Goal: Information Seeking & Learning: Learn about a topic

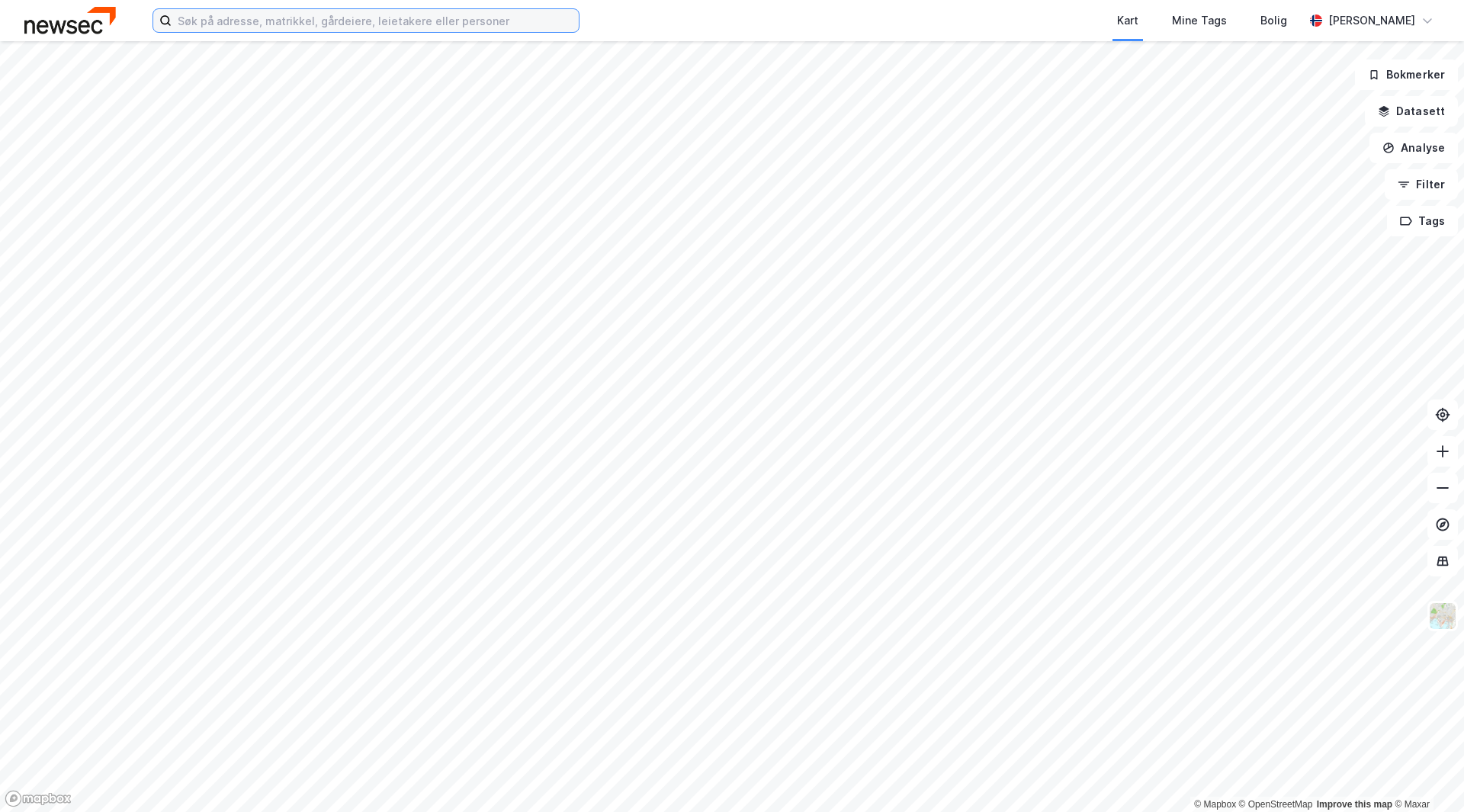
click at [441, 19] on input at bounding box center [375, 20] width 407 height 22
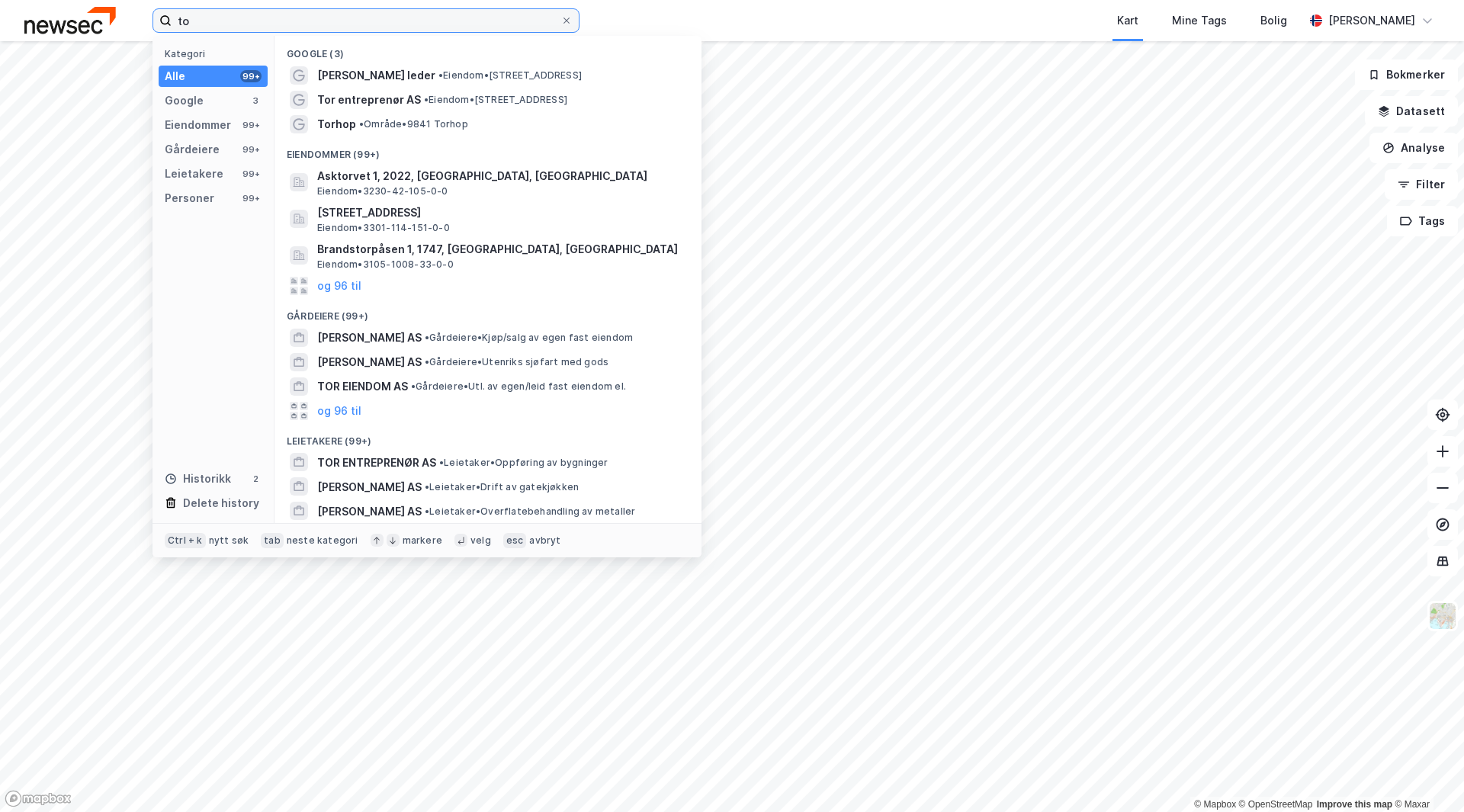
type input "t"
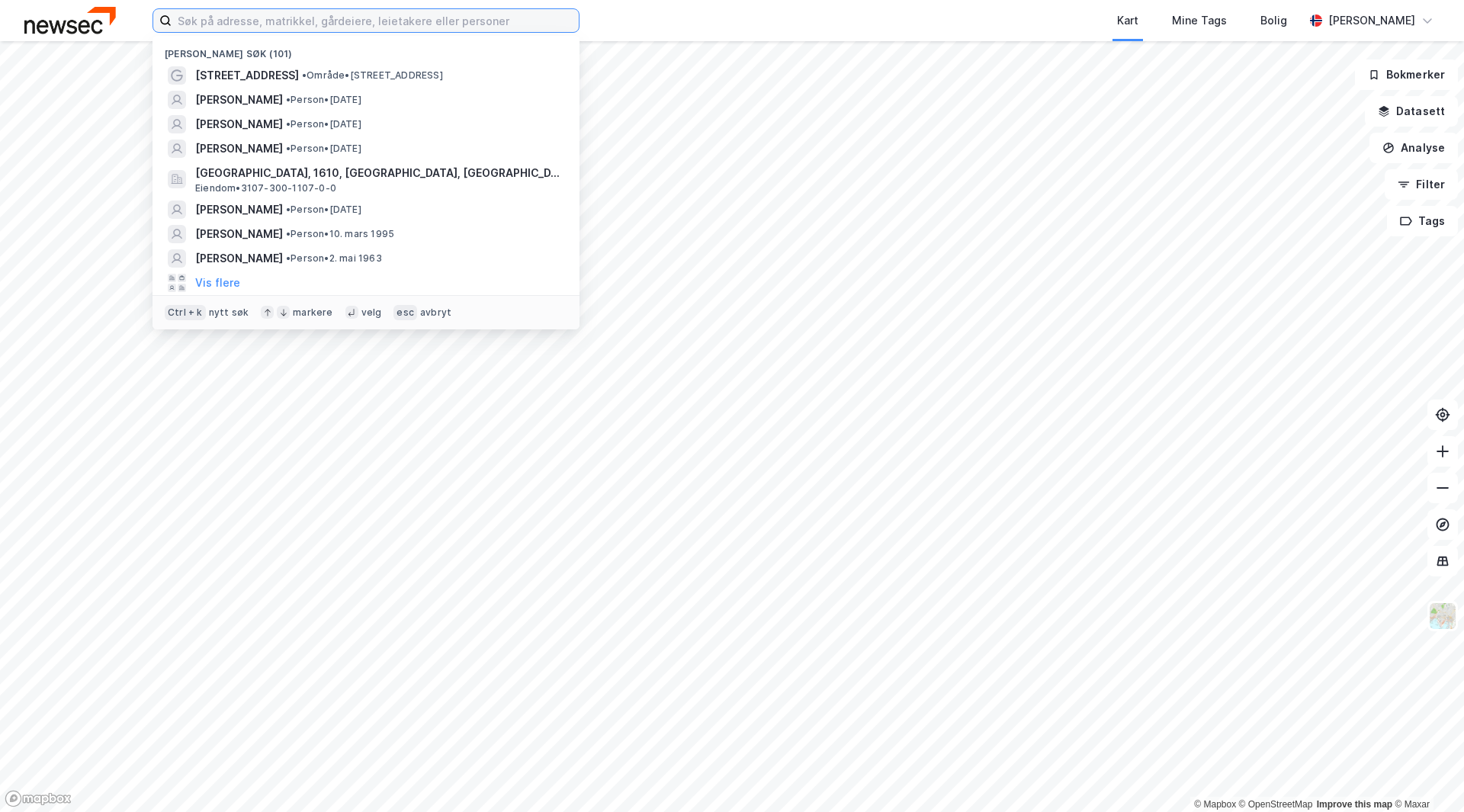
paste input "Torvuttaket 27"
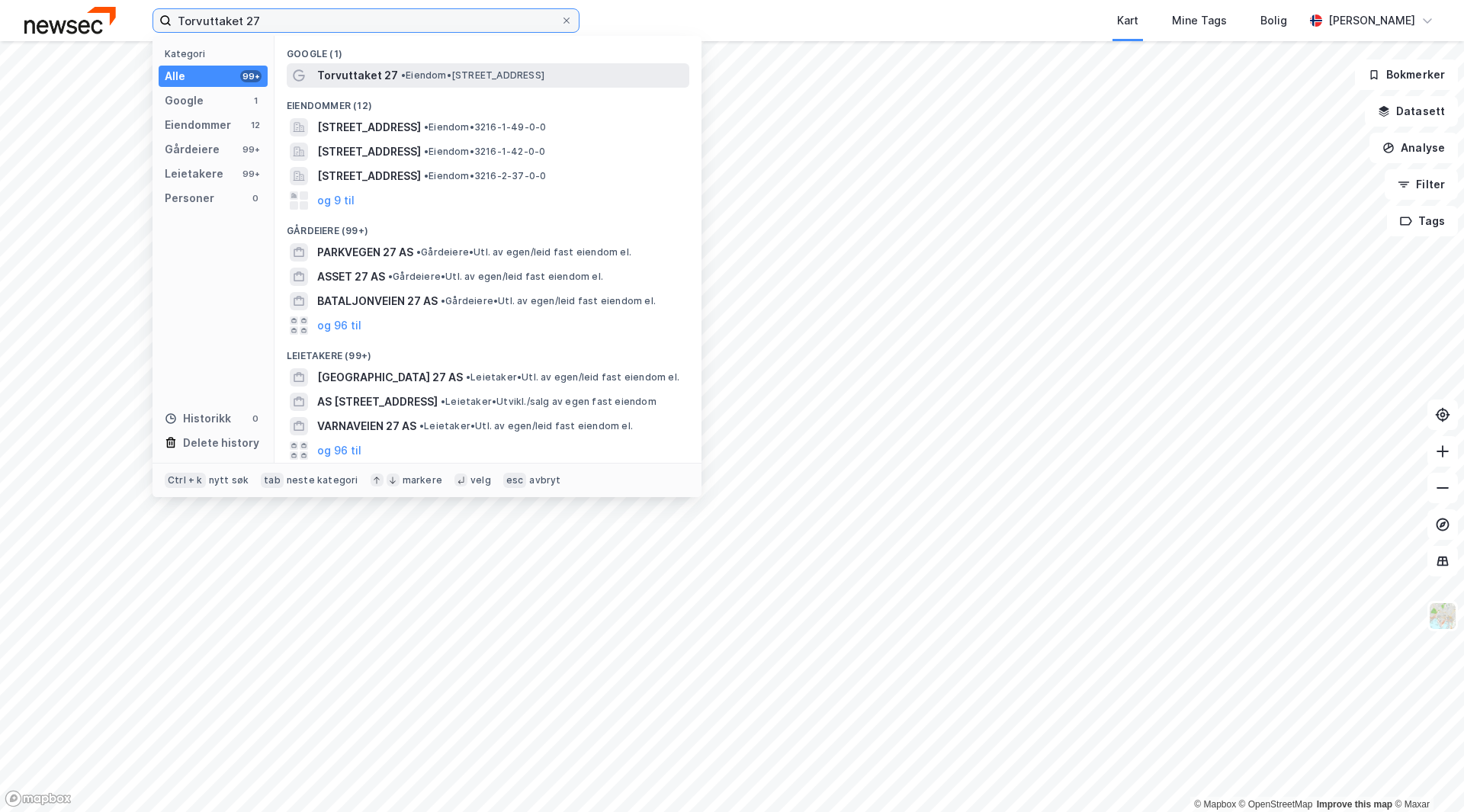
type input "Torvuttaket 27"
click at [470, 77] on span "• Eiendom • [STREET_ADDRESS]" at bounding box center [472, 75] width 143 height 12
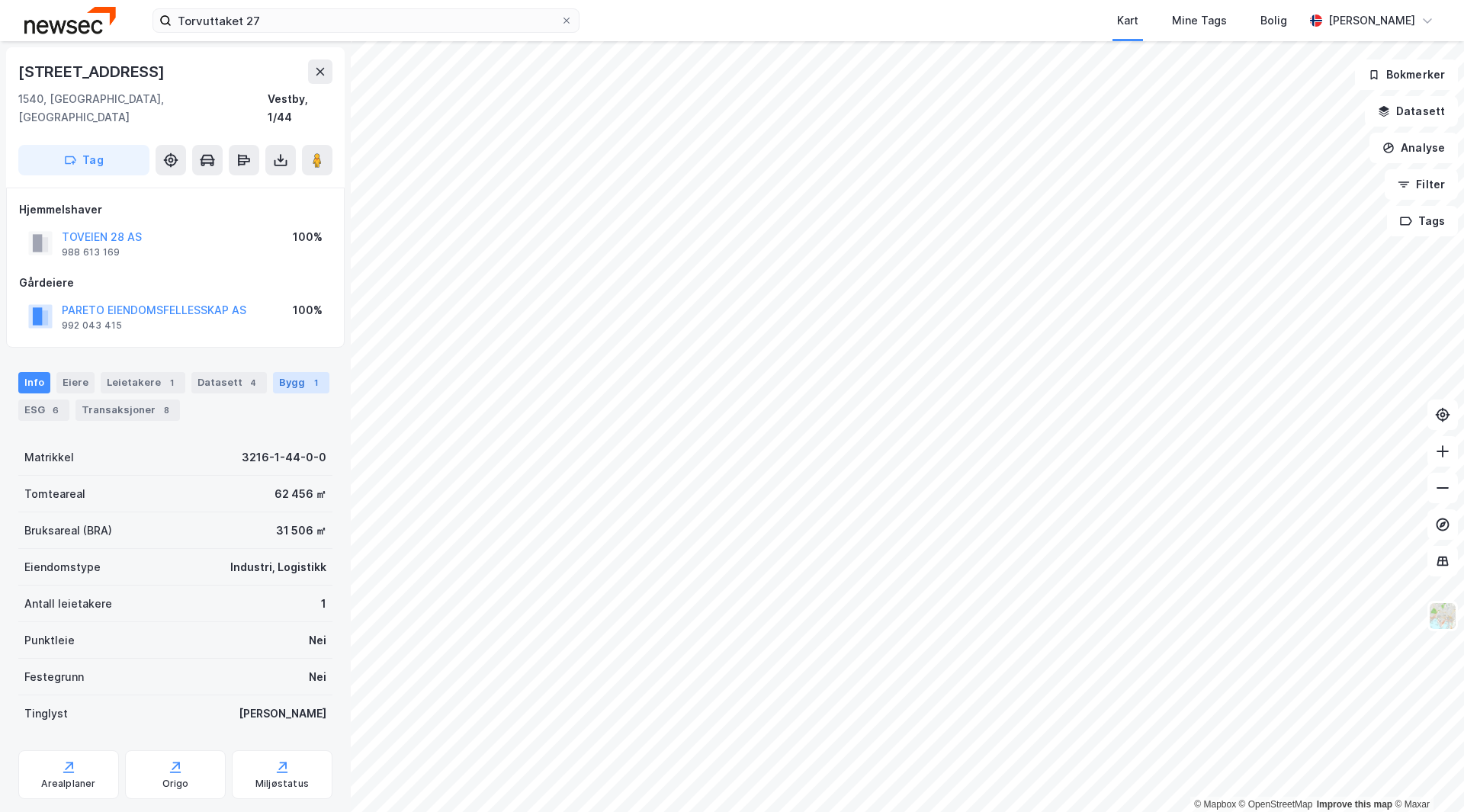
click at [283, 372] on div "Bygg 1" at bounding box center [302, 383] width 57 height 22
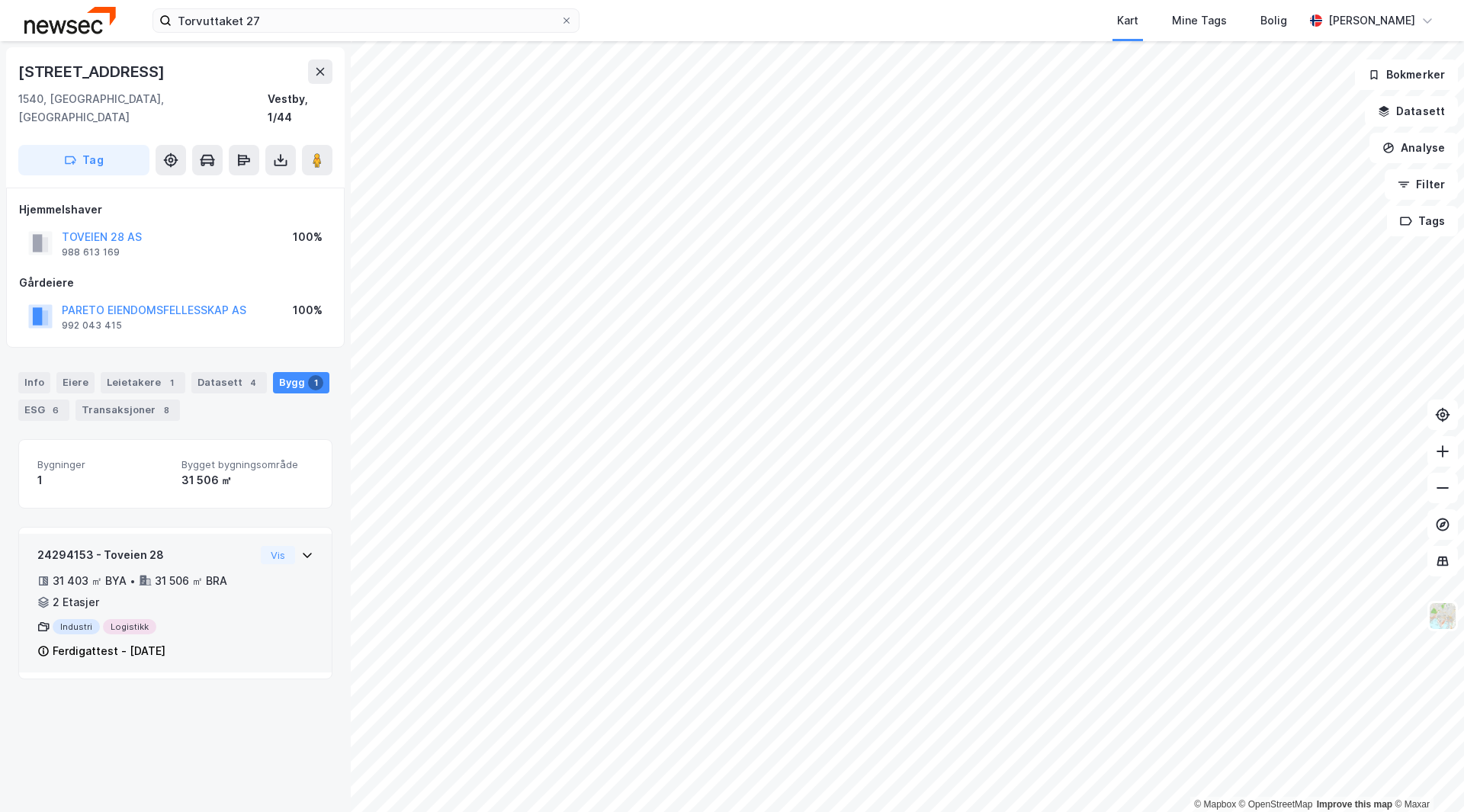
click at [301, 549] on icon at bounding box center [307, 555] width 12 height 12
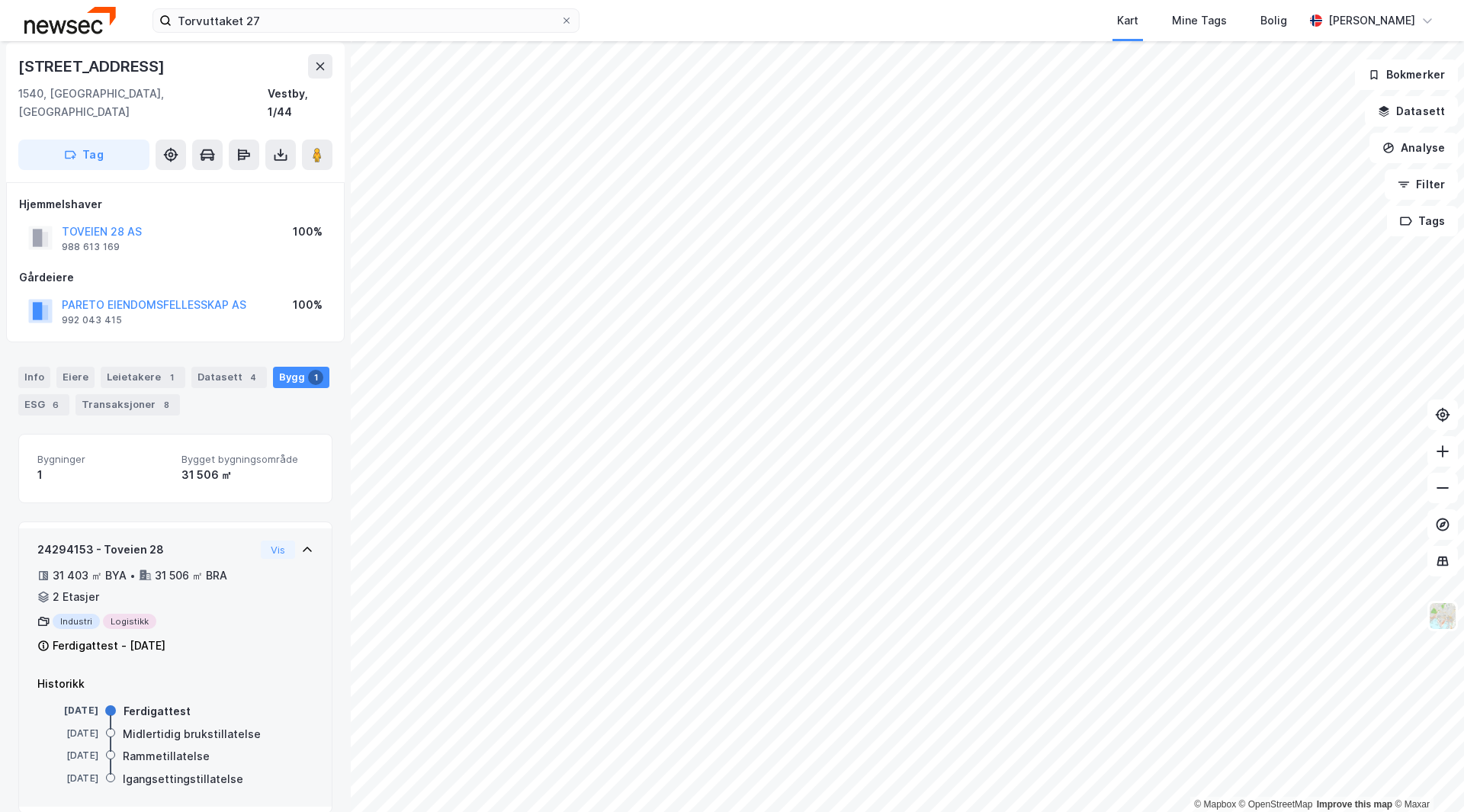
scroll to position [7, 0]
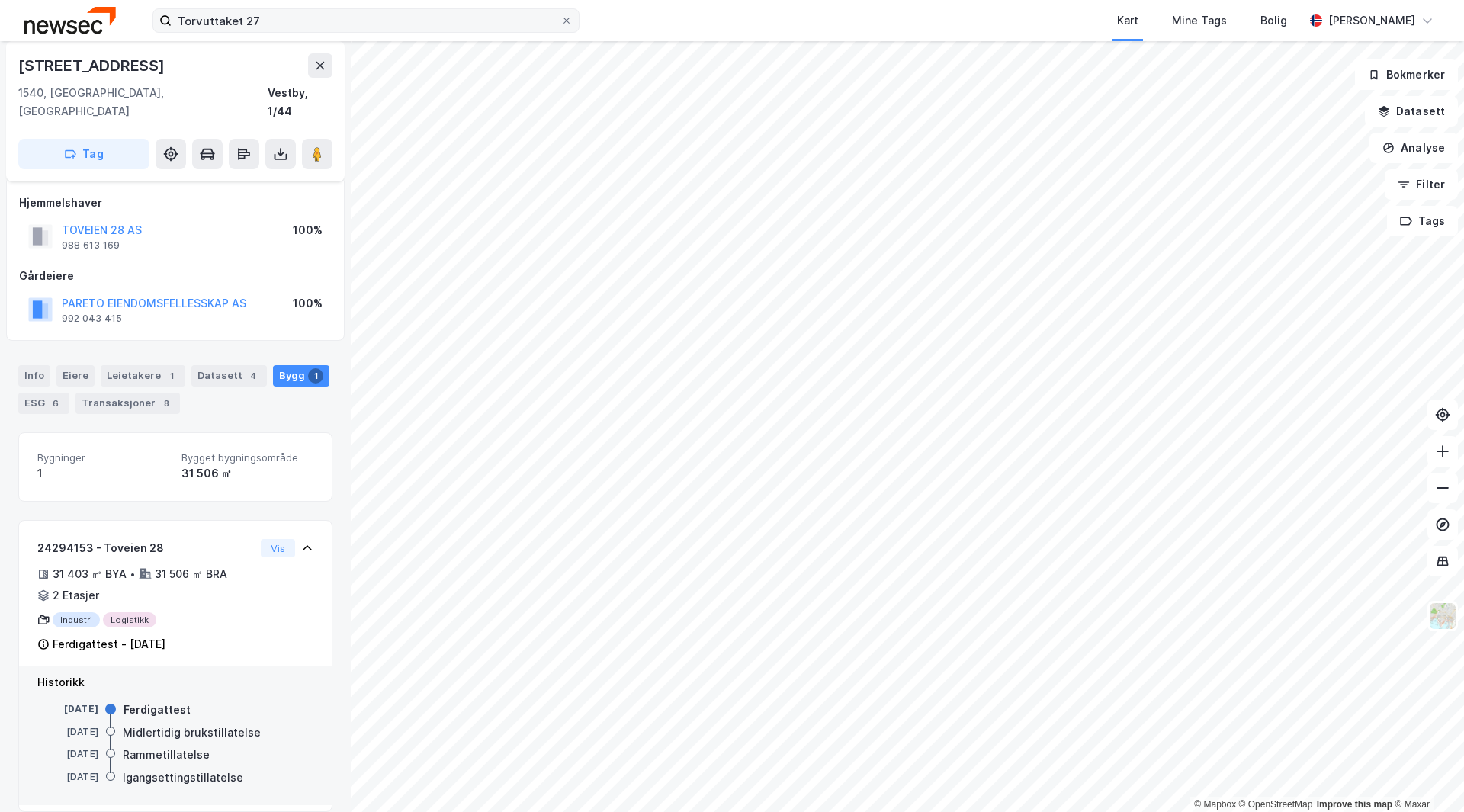
click at [367, 32] on label "Torvuttaket 27" at bounding box center [366, 20] width 427 height 24
click at [367, 32] on input "Torvuttaket 27" at bounding box center [366, 20] width 389 height 22
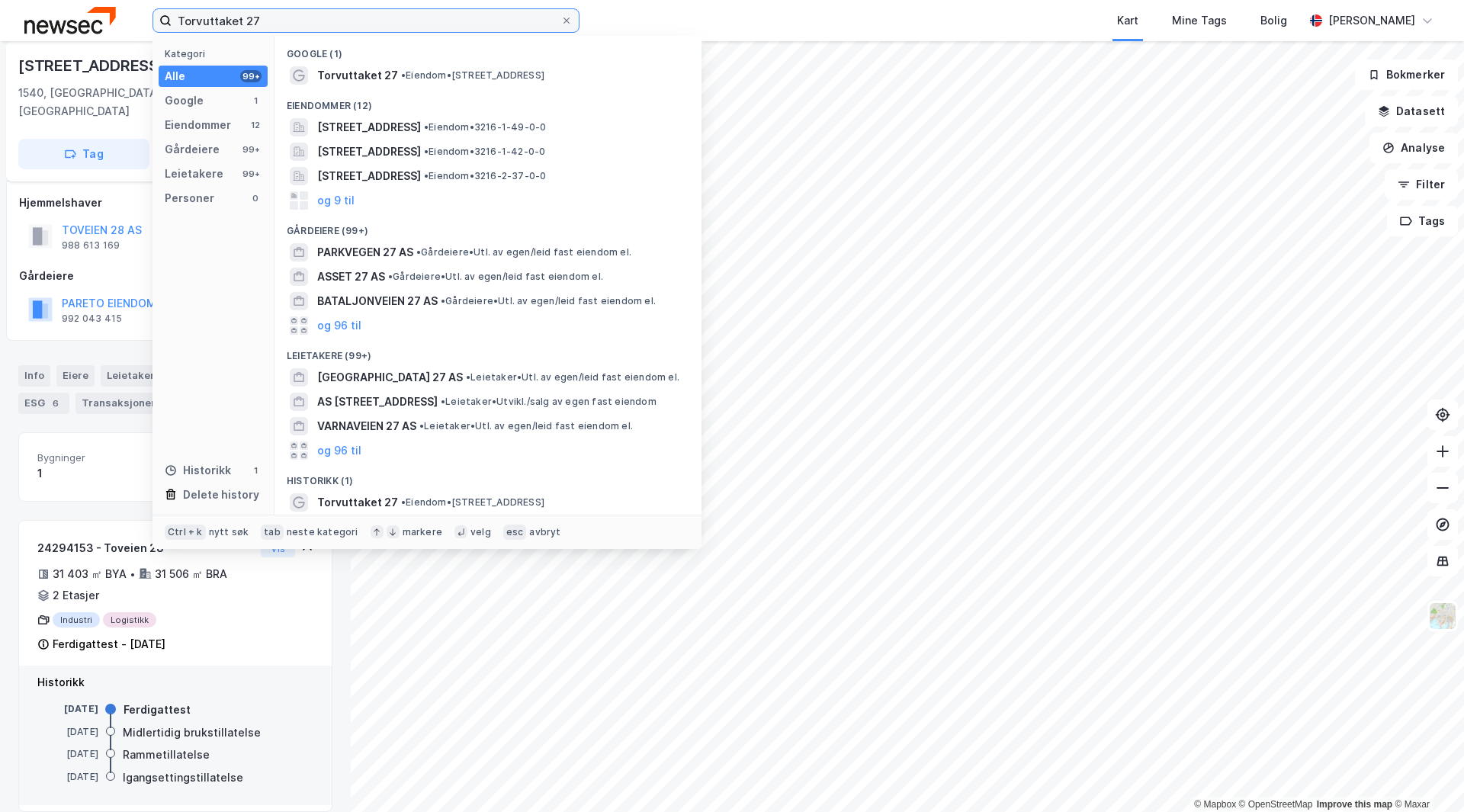
click at [364, 26] on input "Torvuttaket 27" at bounding box center [366, 20] width 389 height 22
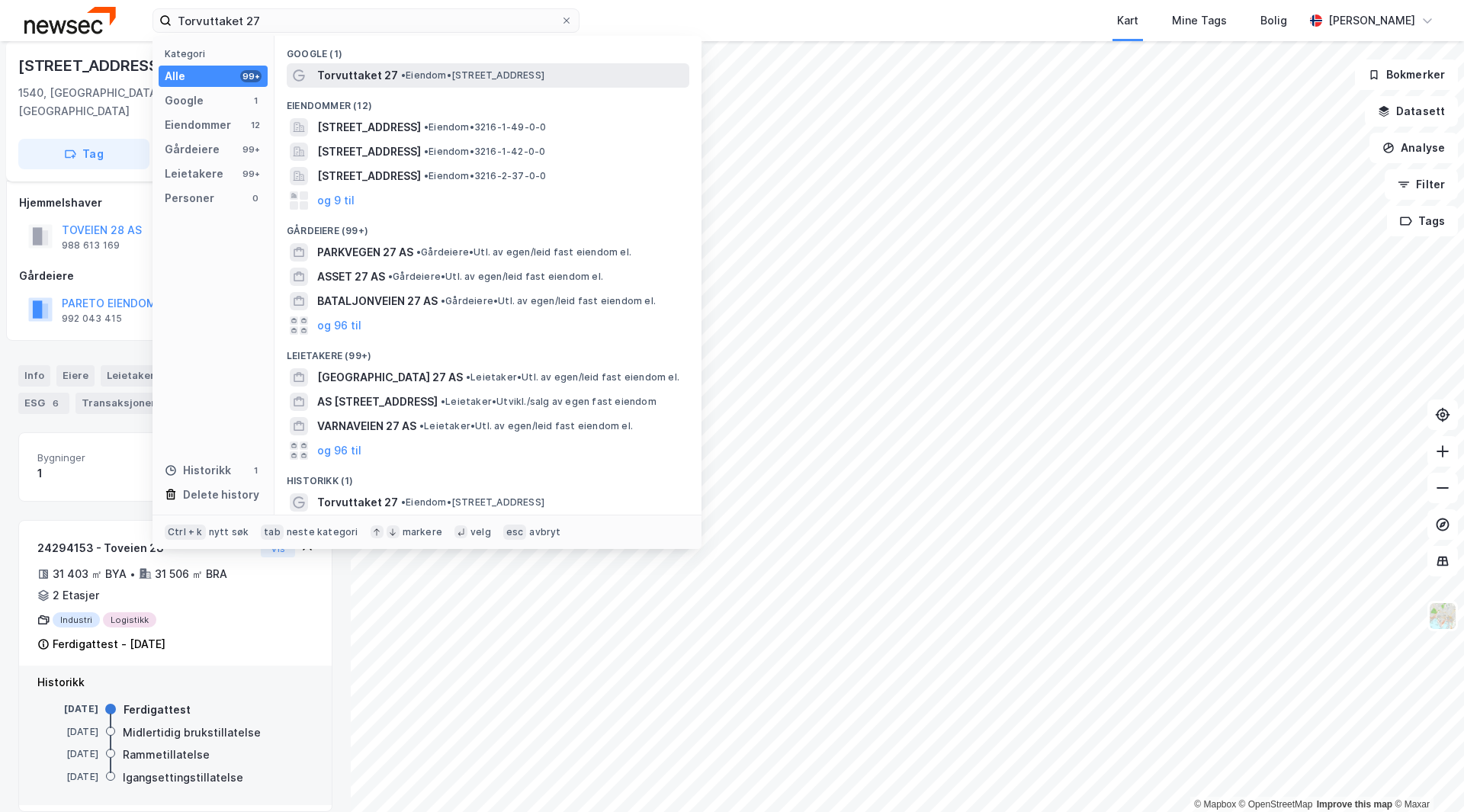
click at [415, 74] on span "• Eiendom • [STREET_ADDRESS]" at bounding box center [472, 75] width 143 height 12
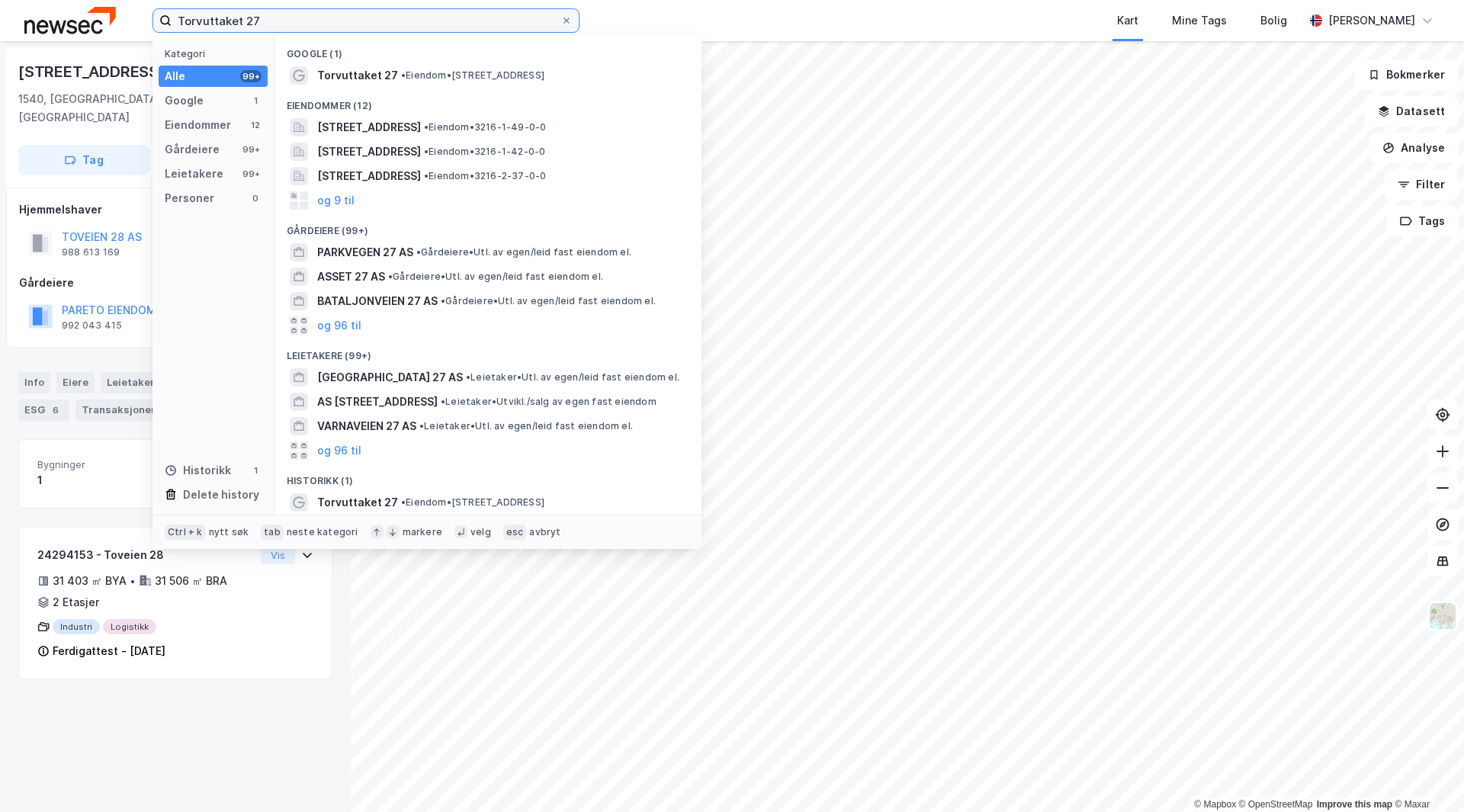
click at [318, 26] on input "Torvuttaket 27" at bounding box center [366, 20] width 389 height 22
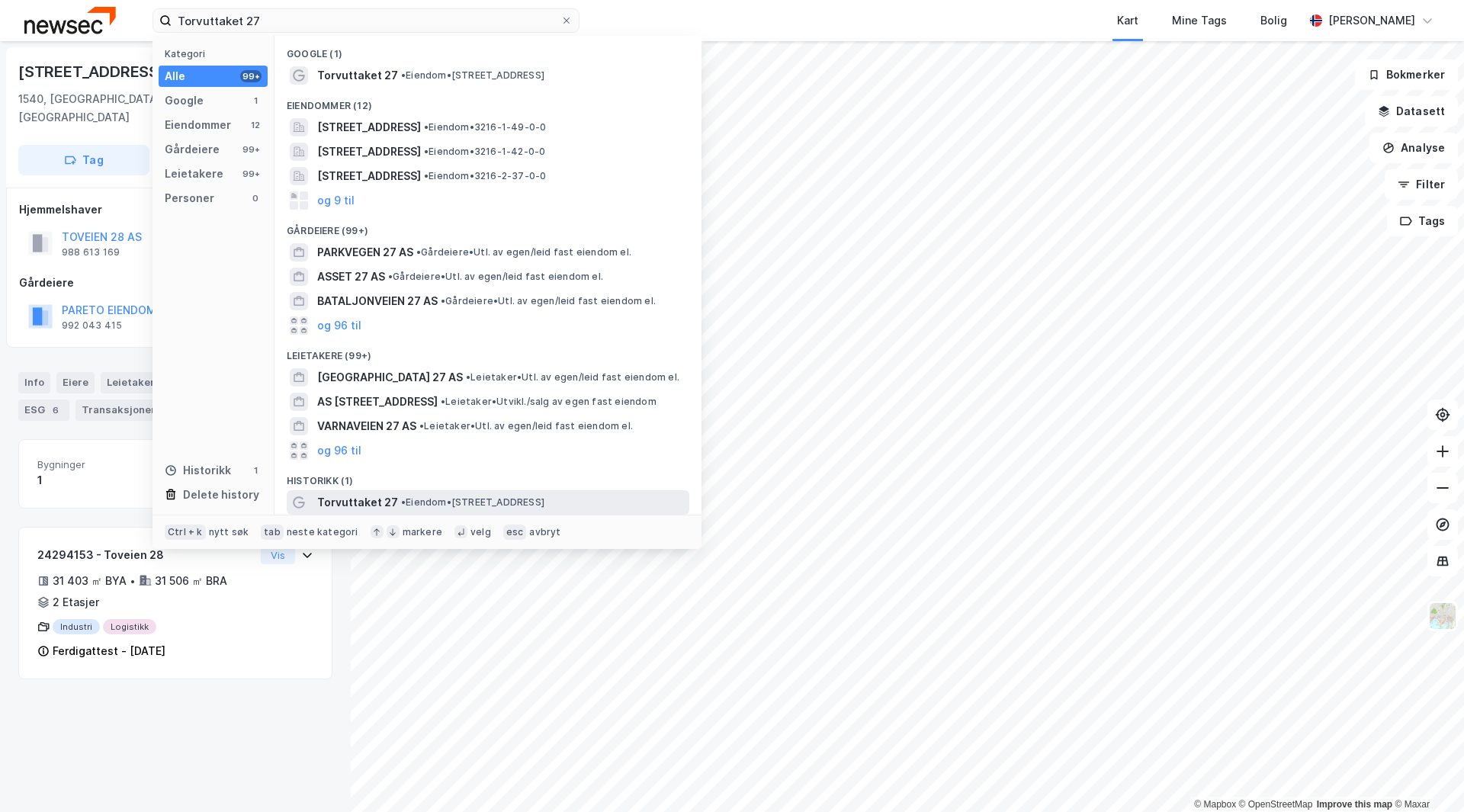
click at [502, 496] on span "• Eiendom • [STREET_ADDRESS]" at bounding box center [472, 502] width 143 height 12
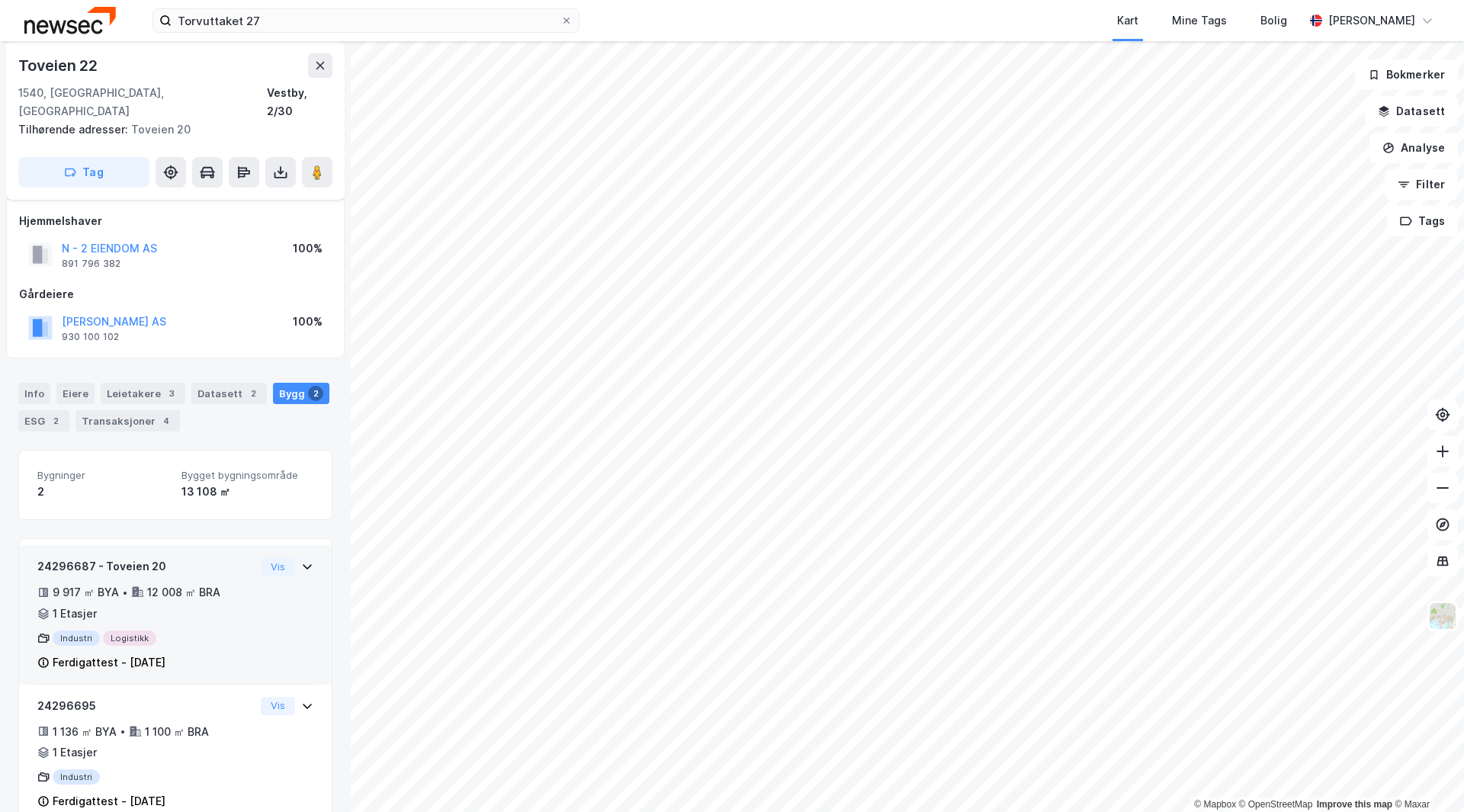
scroll to position [24, 0]
